Goal: Information Seeking & Learning: Learn about a topic

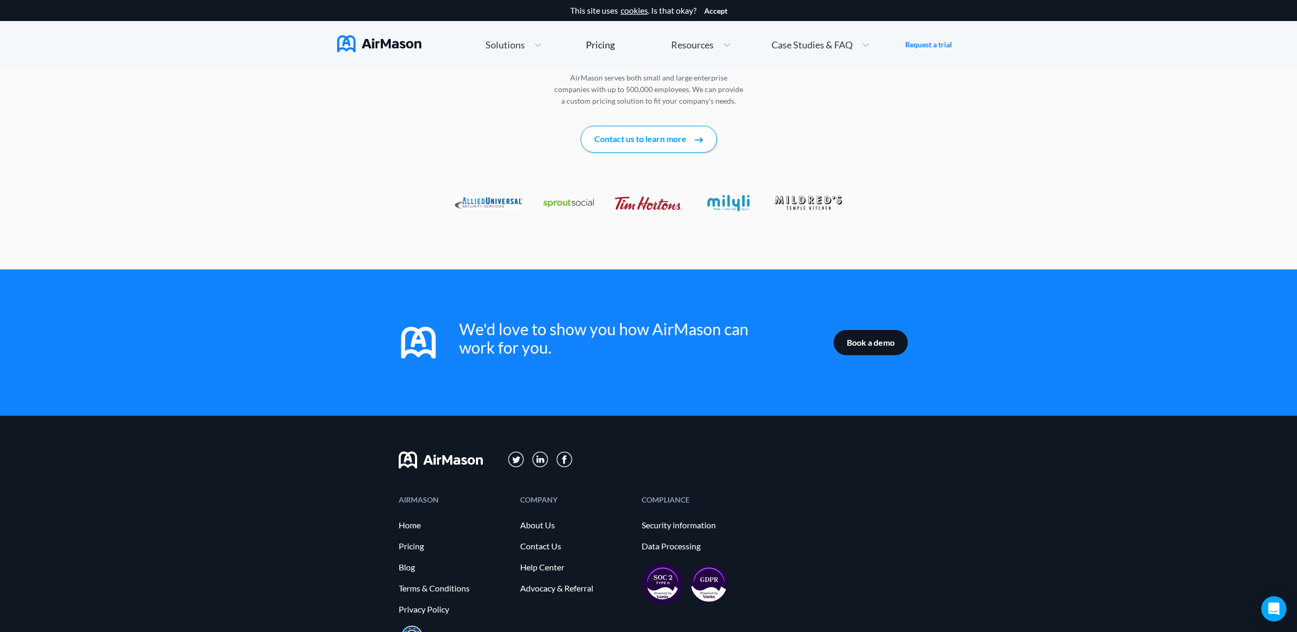
scroll to position [1489, 0]
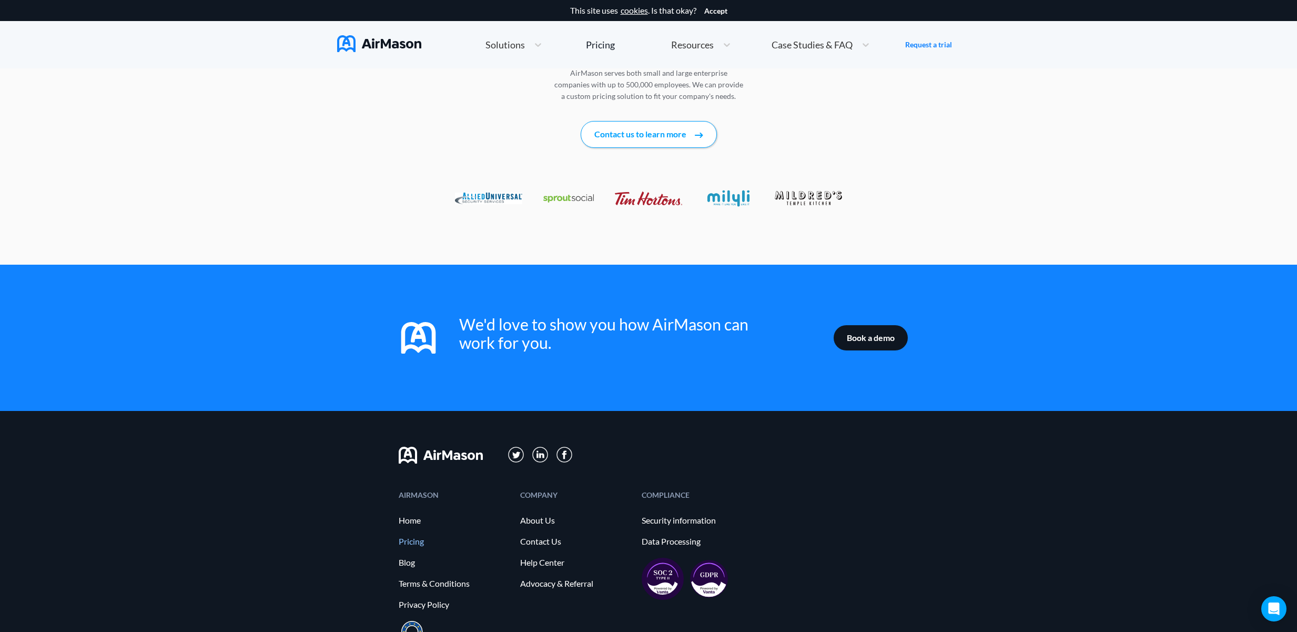
click at [418, 537] on link "Pricing" at bounding box center [454, 541] width 111 height 9
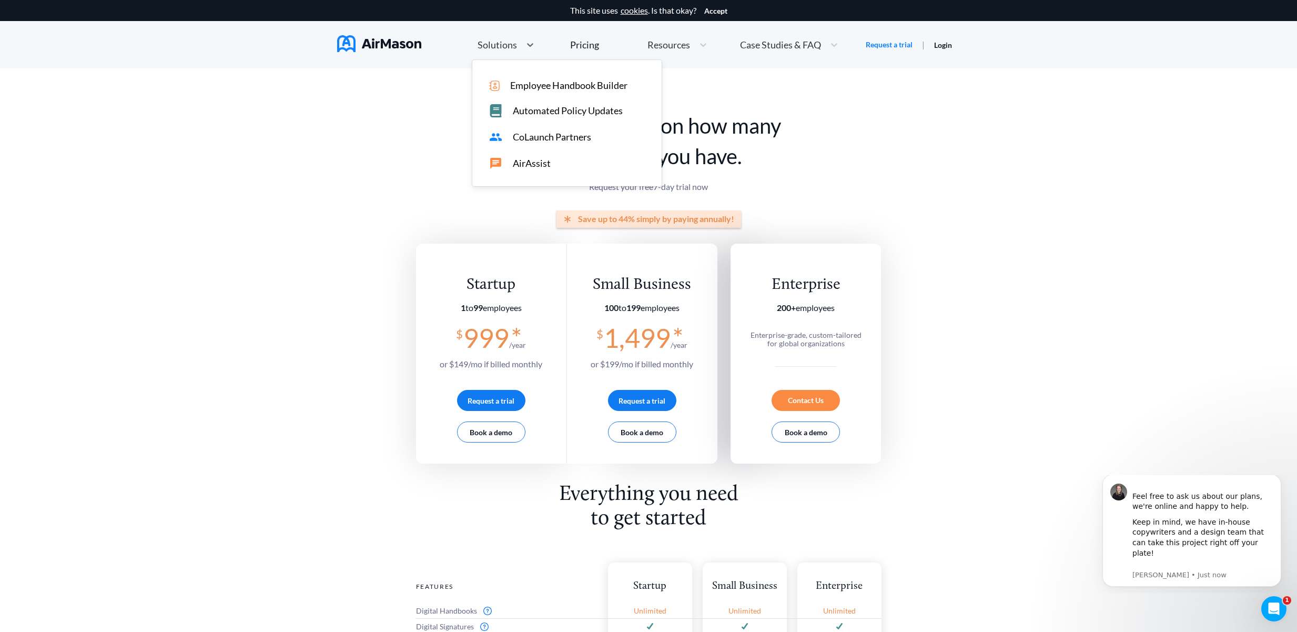
click at [509, 46] on span "Solutions" at bounding box center [497, 44] width 39 height 9
click at [537, 85] on span "Employee Handbook Builder" at bounding box center [568, 85] width 117 height 11
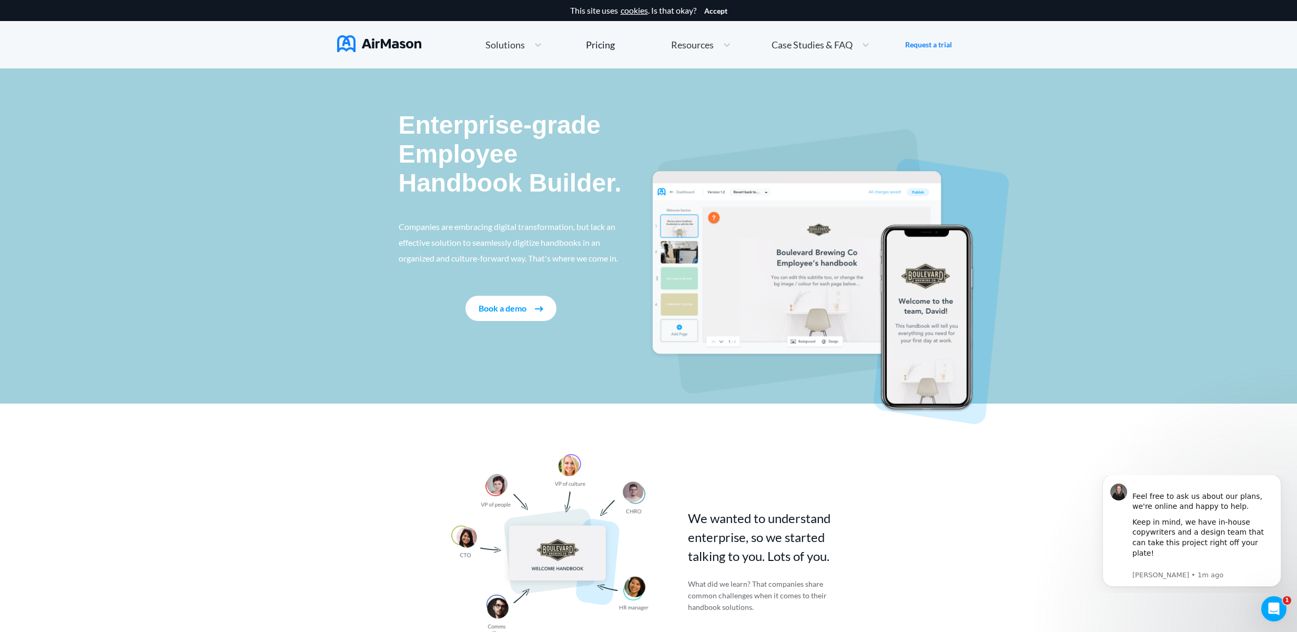
click at [1187, 84] on div "Enterprise-grade Employee Handbook Builder. Companies are embracing digital tra…" at bounding box center [648, 235] width 1297 height 335
click at [1133, 180] on div "Enterprise-grade Employee Handbook Builder. Companies are embracing digital tra…" at bounding box center [648, 235] width 1297 height 335
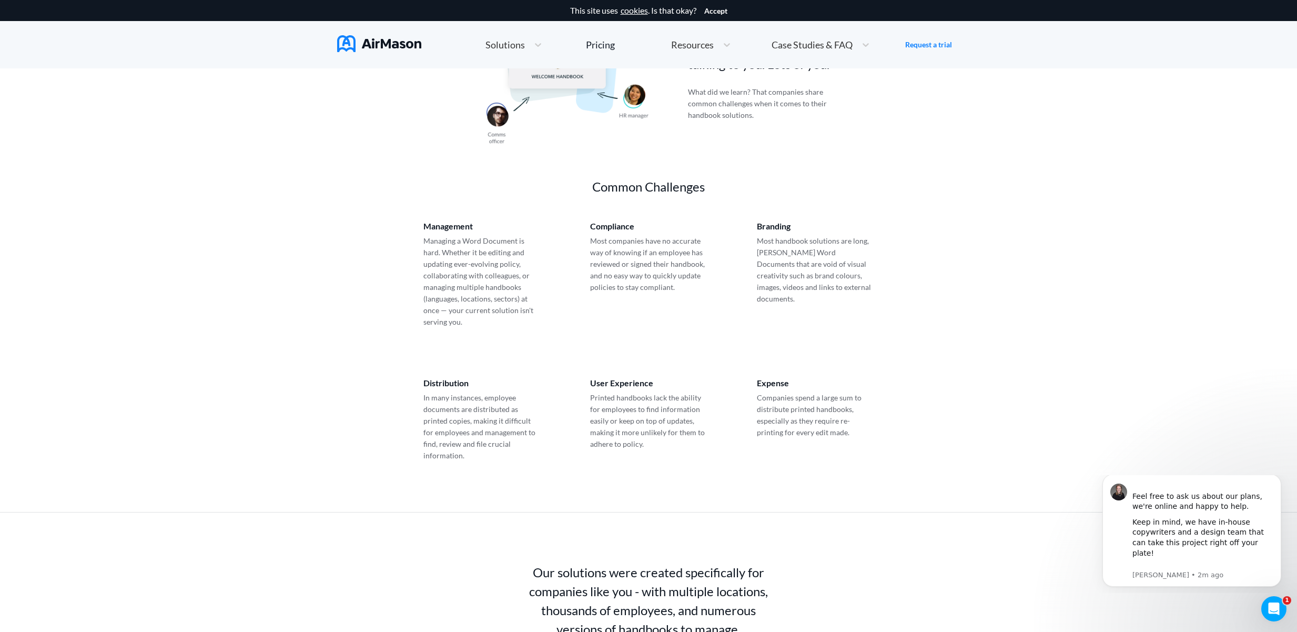
scroll to position [204, 0]
